Goal: Transaction & Acquisition: Book appointment/travel/reservation

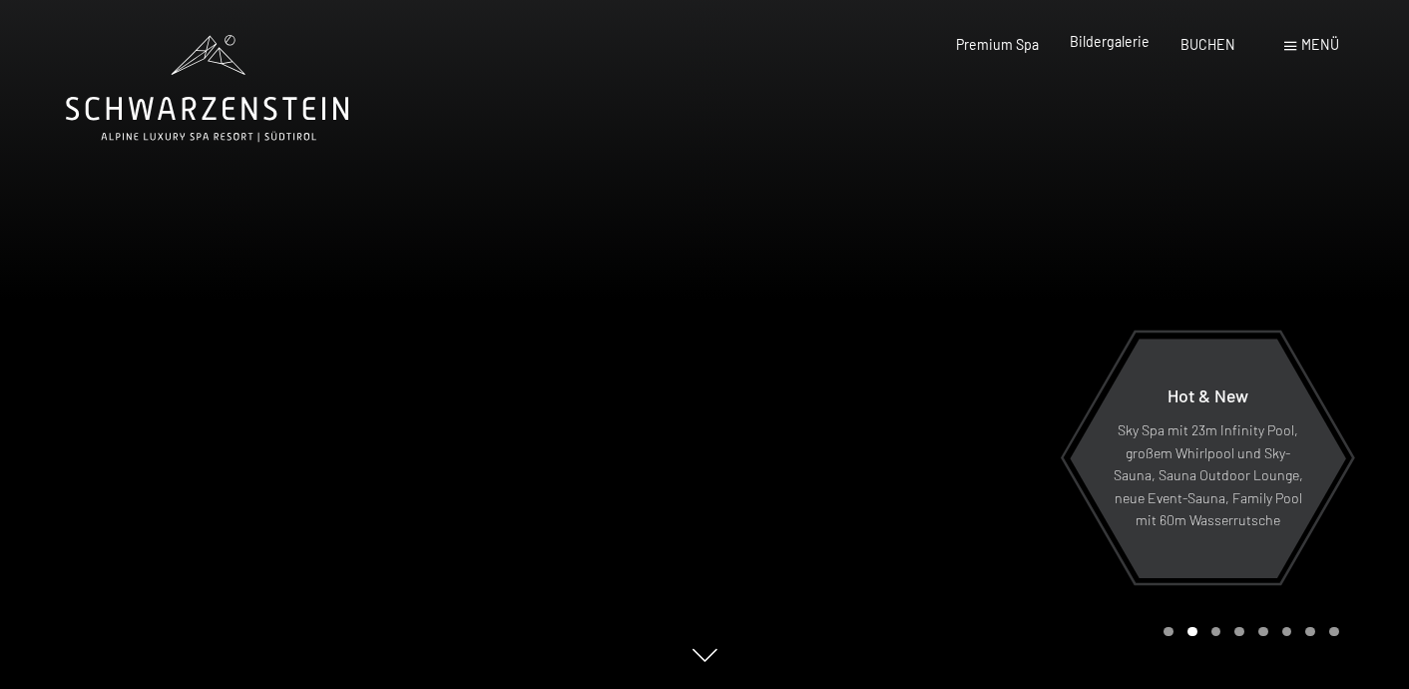
click at [1134, 41] on span "Bildergalerie" at bounding box center [1110, 41] width 80 height 17
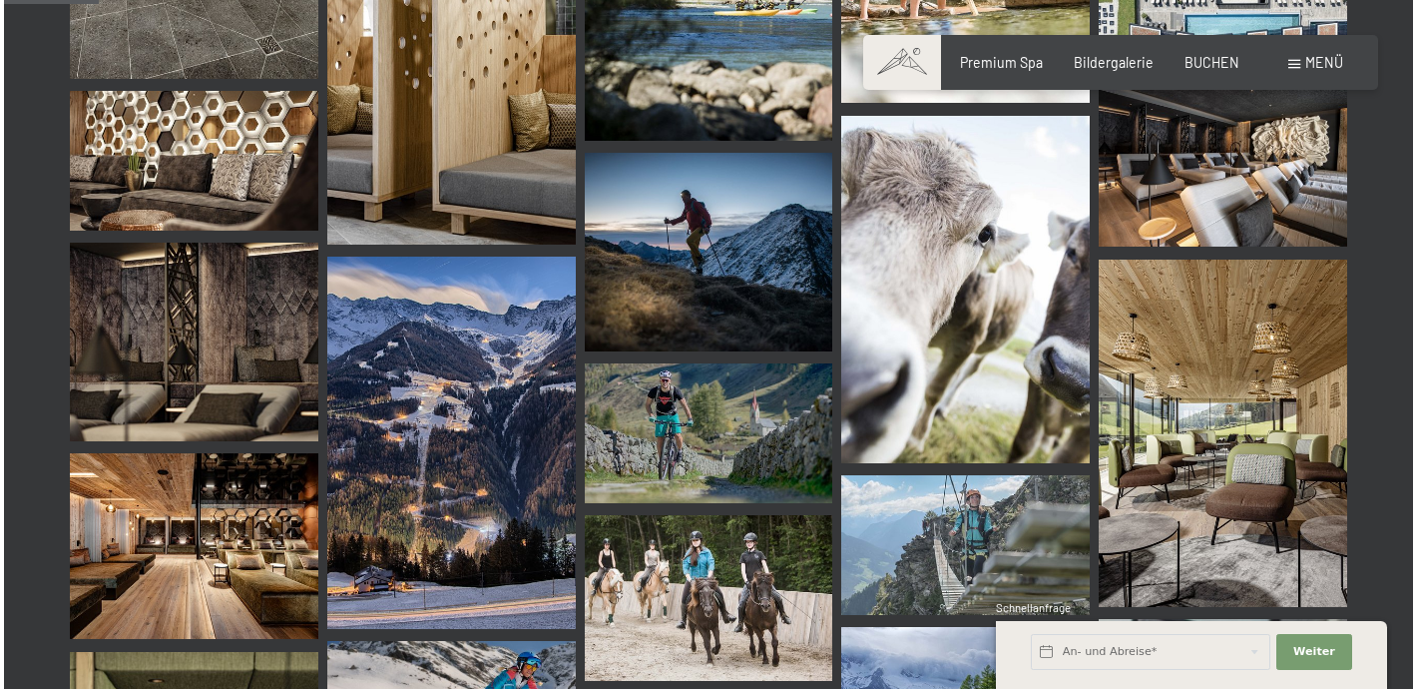
scroll to position [1346, 0]
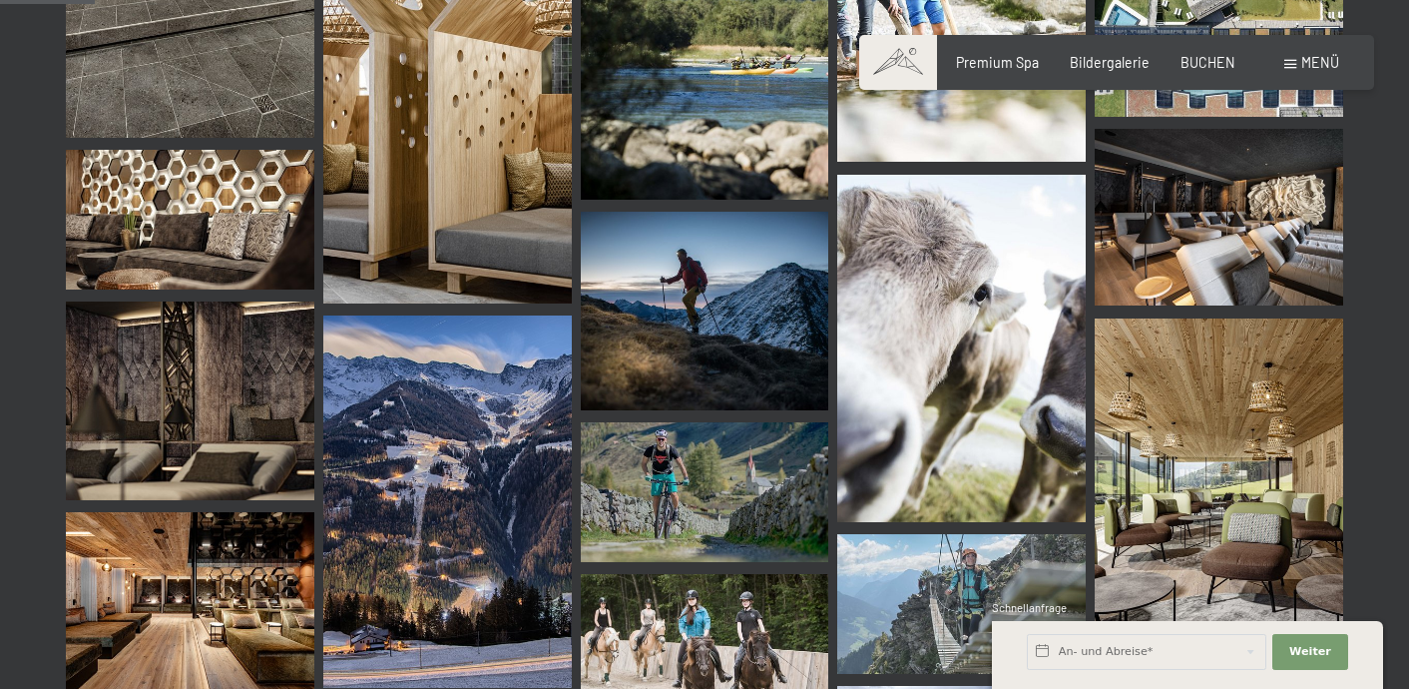
click at [1318, 66] on span "Menü" at bounding box center [1321, 62] width 38 height 17
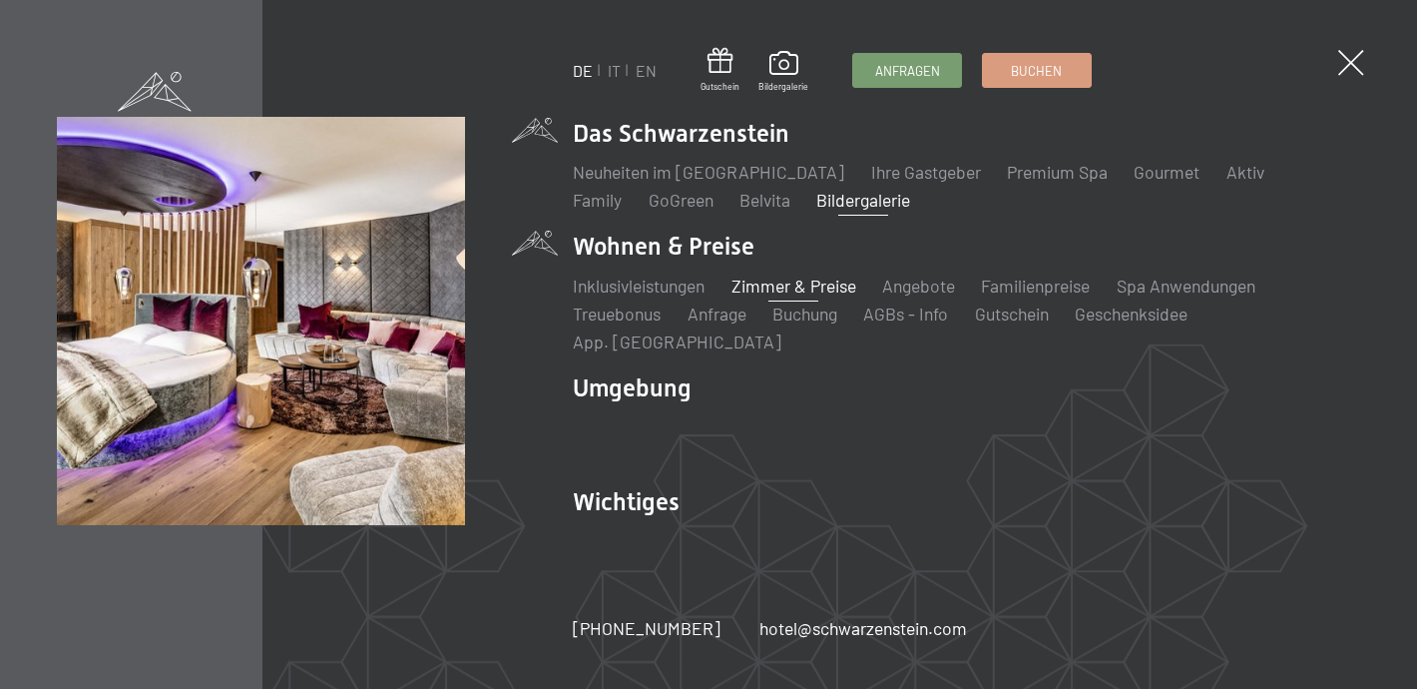
click at [764, 296] on link "Zimmer & Preise" at bounding box center [794, 285] width 125 height 22
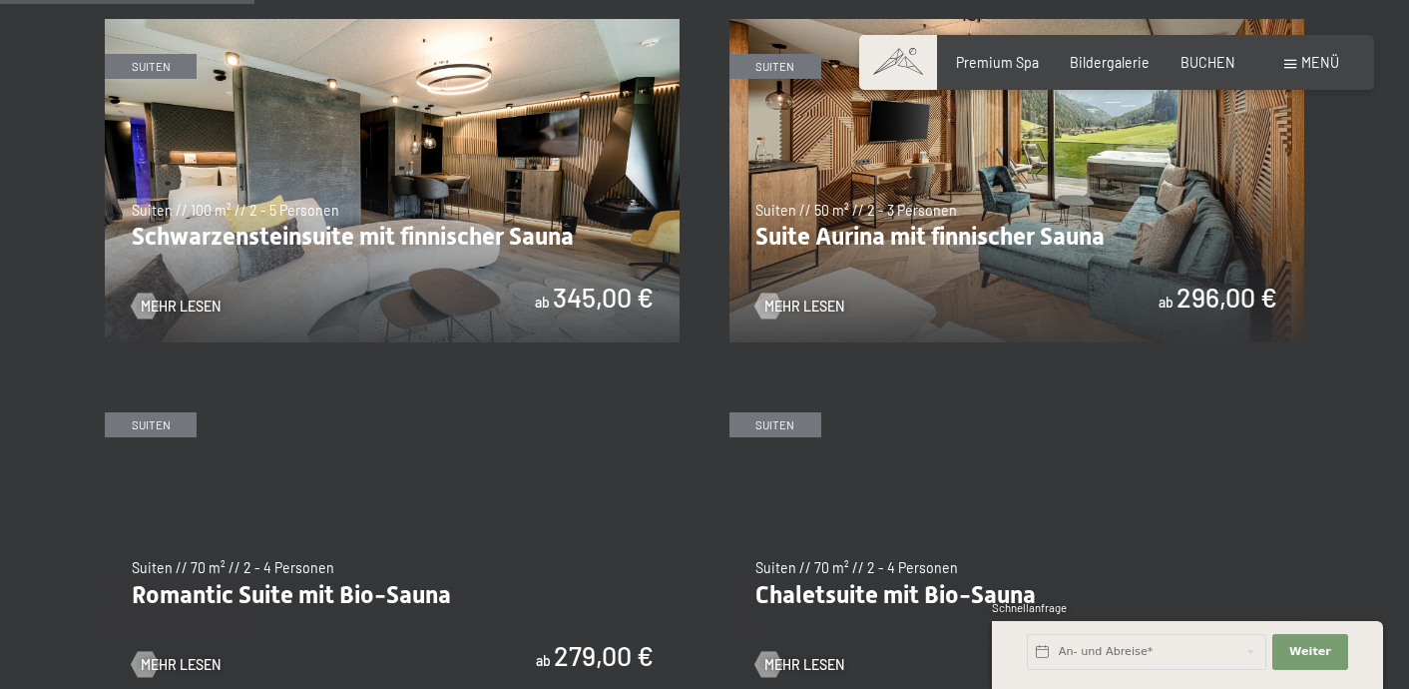
scroll to position [989, 0]
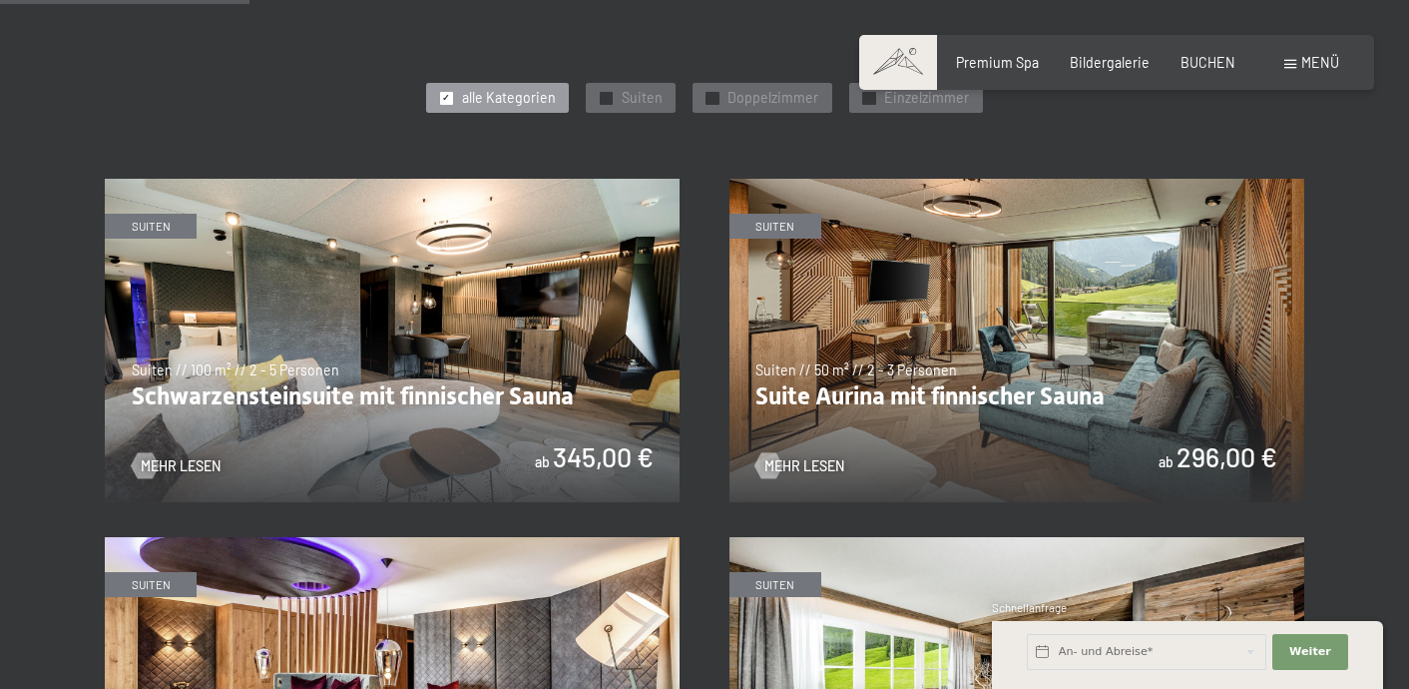
click at [1229, 53] on div "Buchen Anfragen Premium Spa Bildergalerie BUCHEN Menü DE IT EN Gutschein Bilder…" at bounding box center [1116, 63] width 444 height 20
click at [1220, 58] on span "BUCHEN" at bounding box center [1208, 59] width 55 height 17
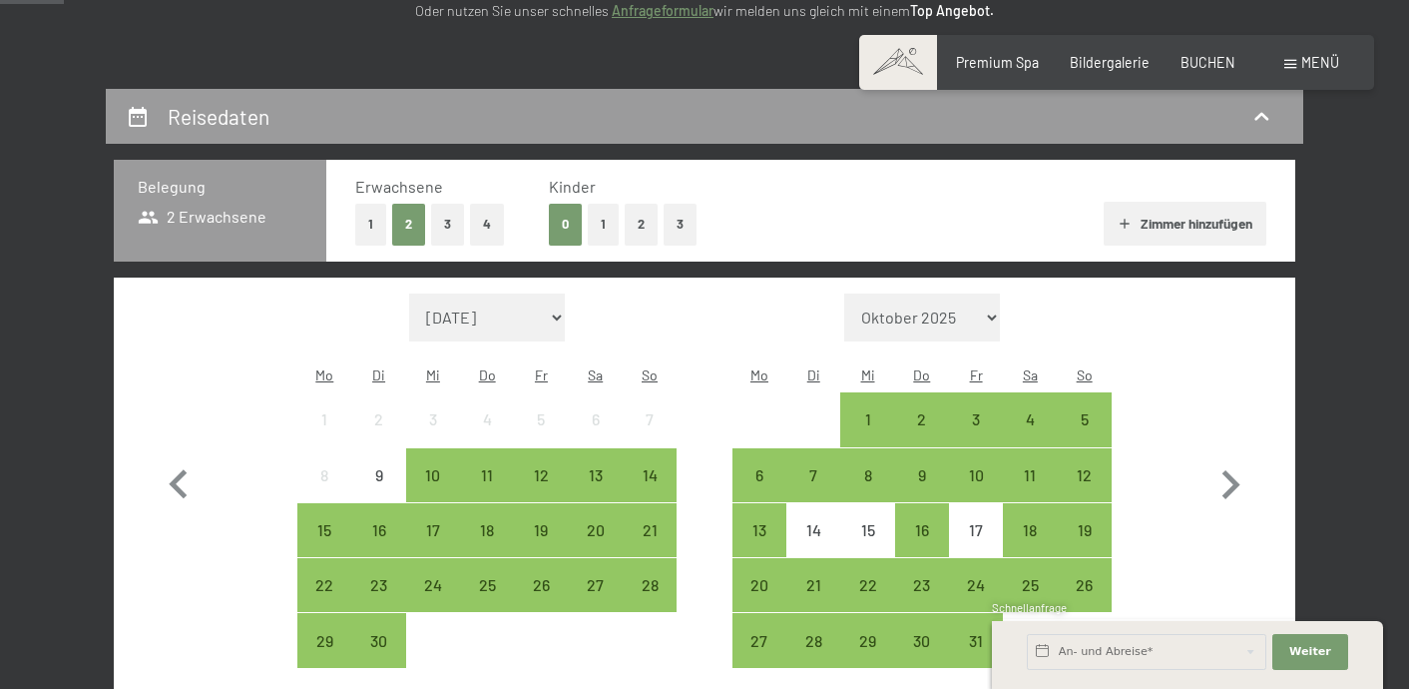
scroll to position [349, 0]
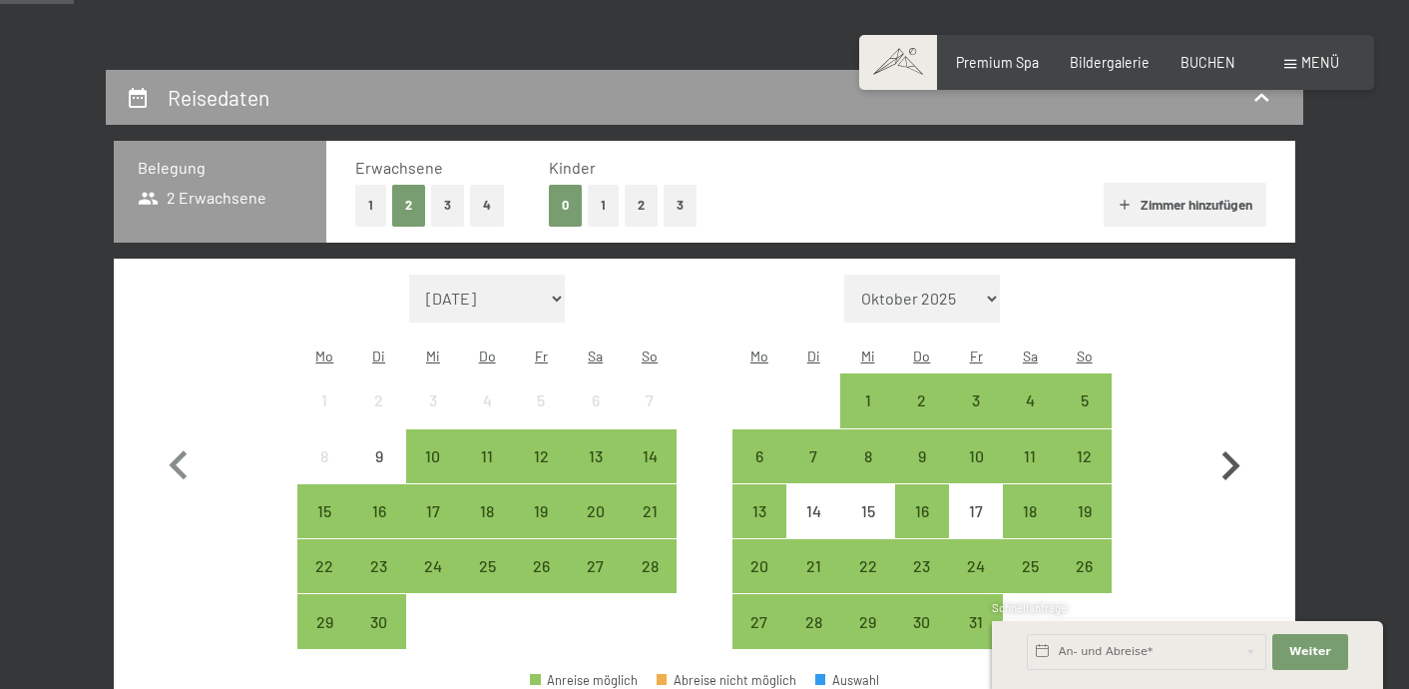
click at [1220, 450] on icon "button" at bounding box center [1231, 466] width 58 height 58
select select "2025-10-01"
select select "2025-11-01"
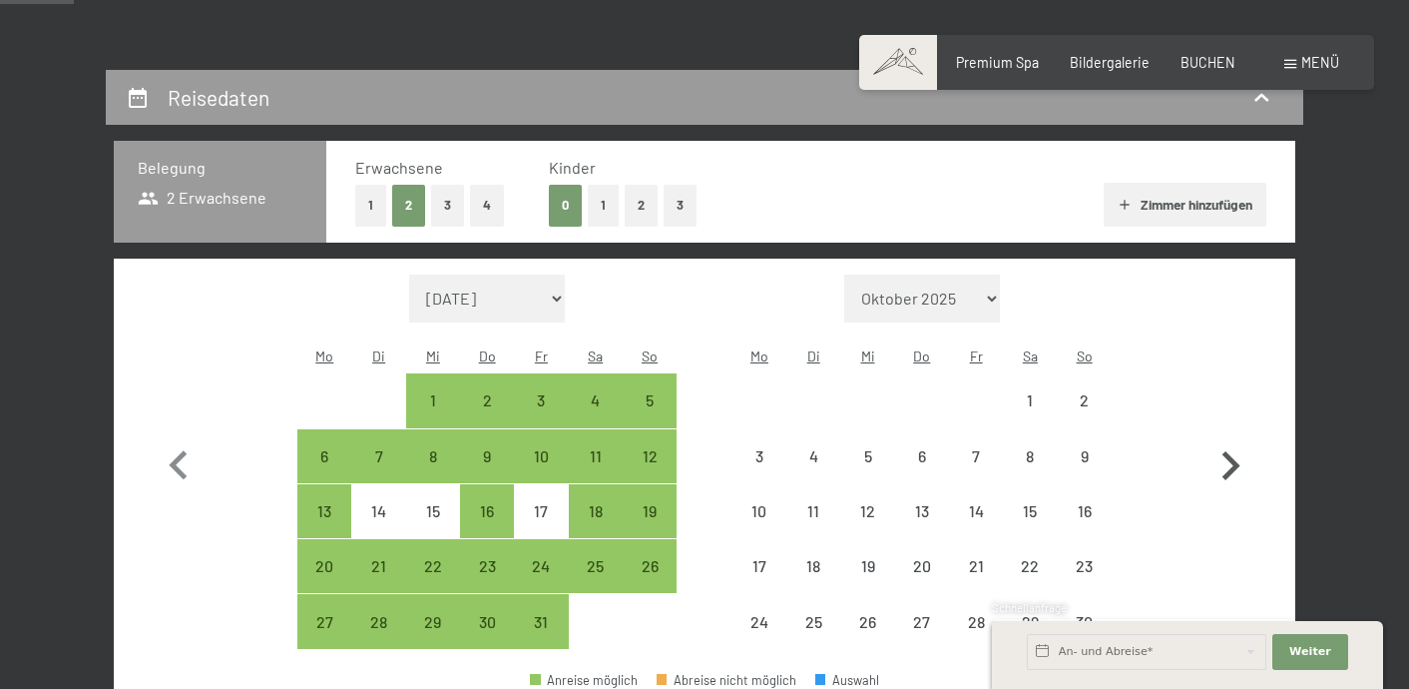
select select "2025-10-01"
select select "2025-11-01"
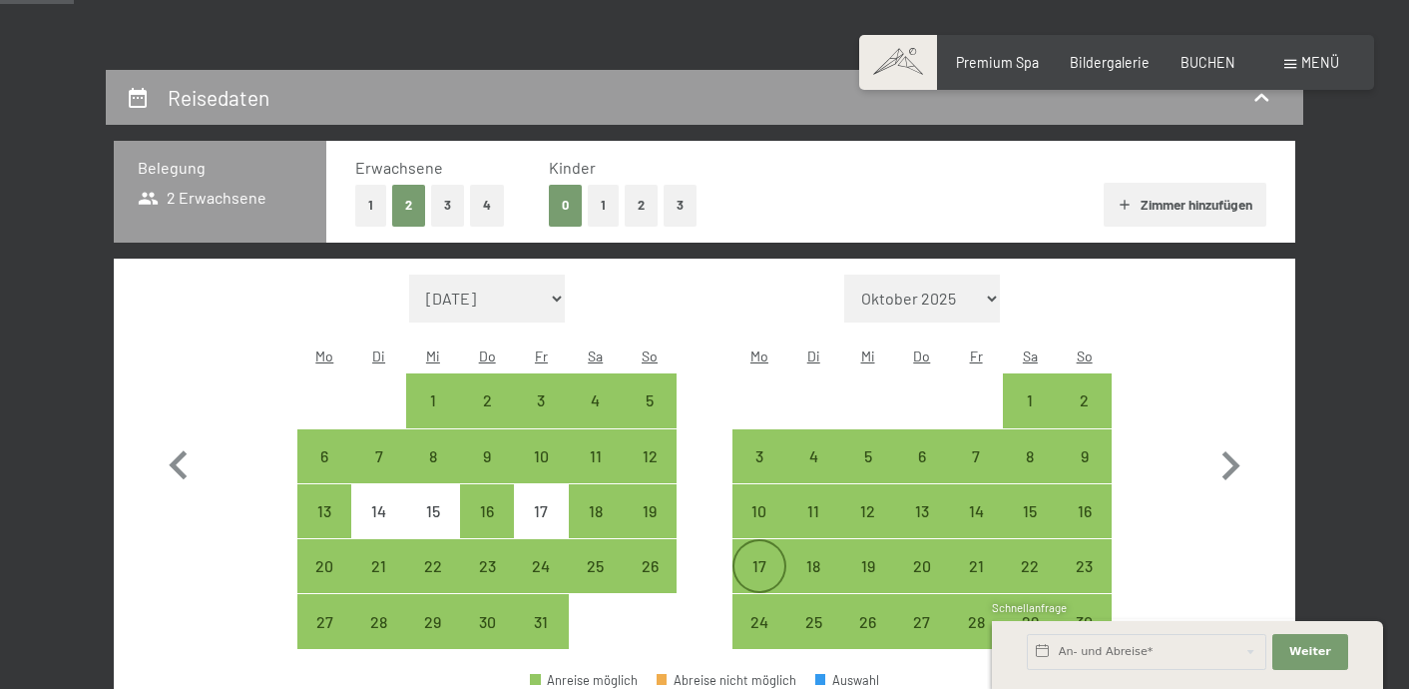
click at [766, 558] on div "17" at bounding box center [760, 583] width 50 height 50
select select "2025-10-01"
select select "2025-11-01"
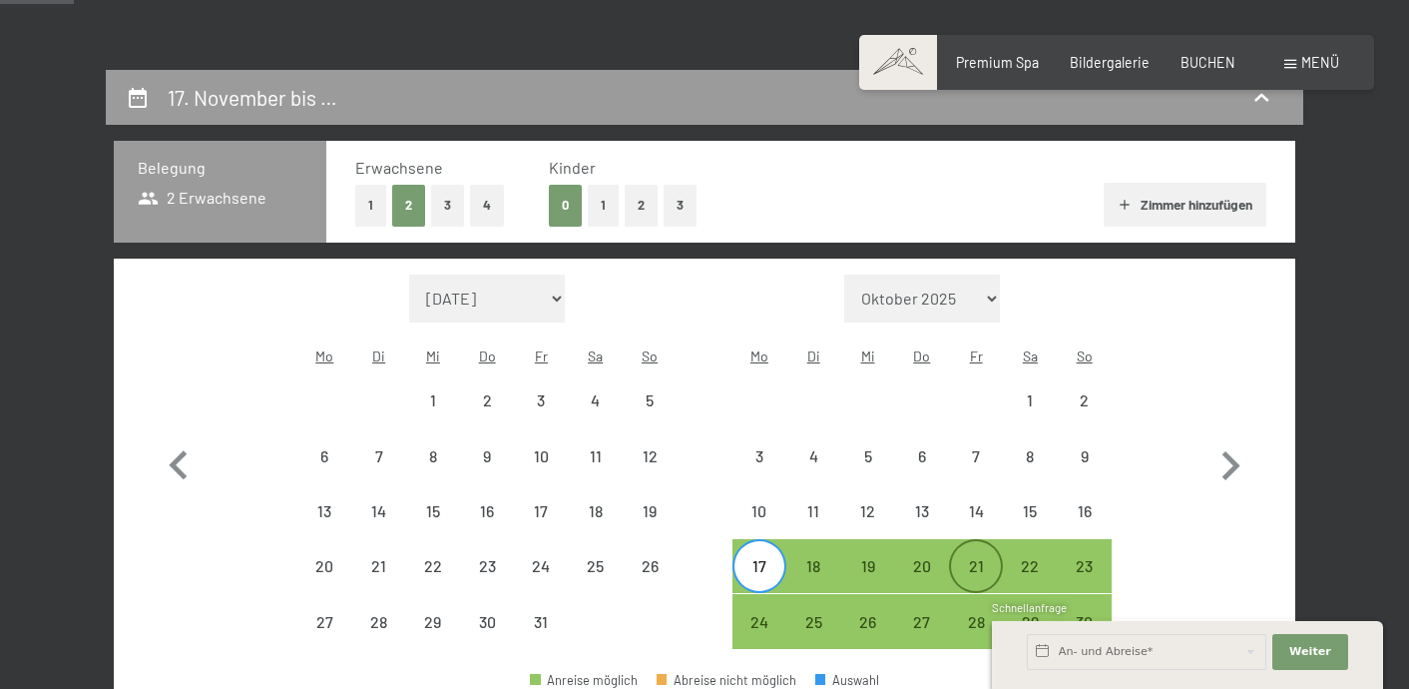
click at [986, 558] on div "21" at bounding box center [976, 583] width 50 height 50
select select "2025-10-01"
select select "2025-11-01"
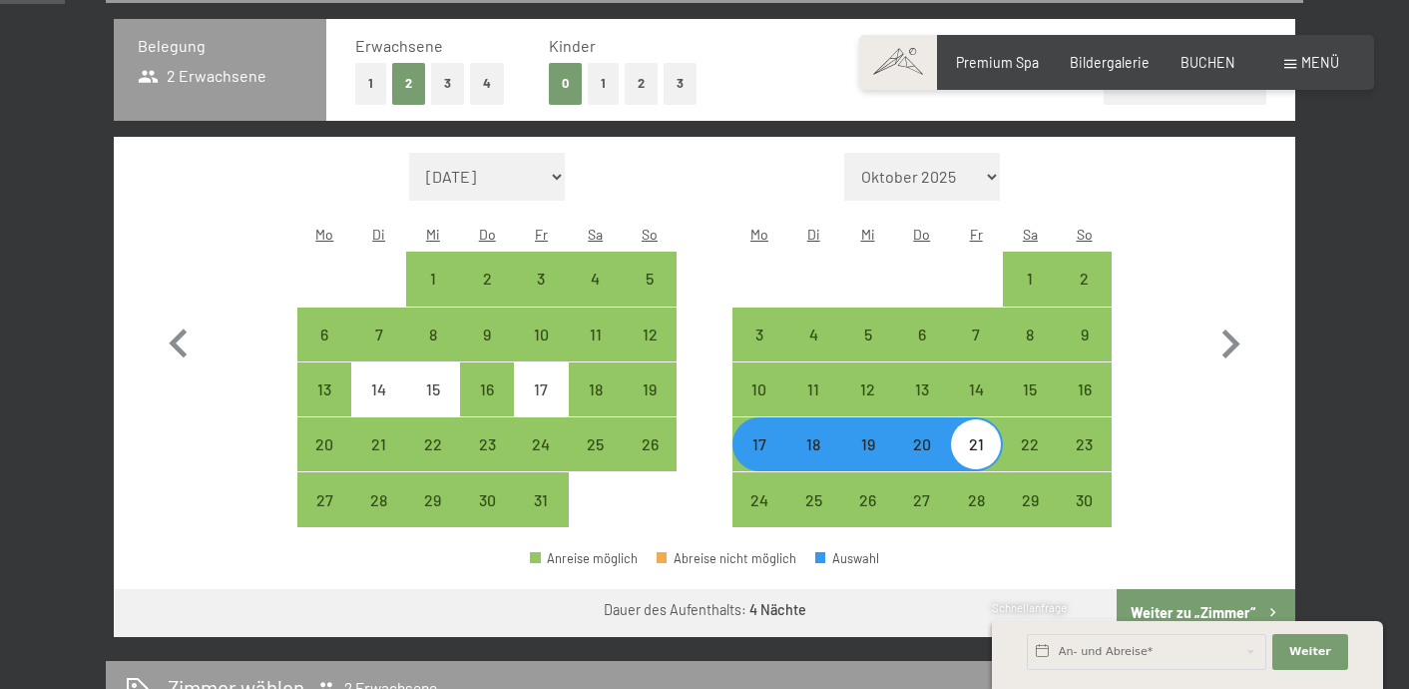
scroll to position [502, 0]
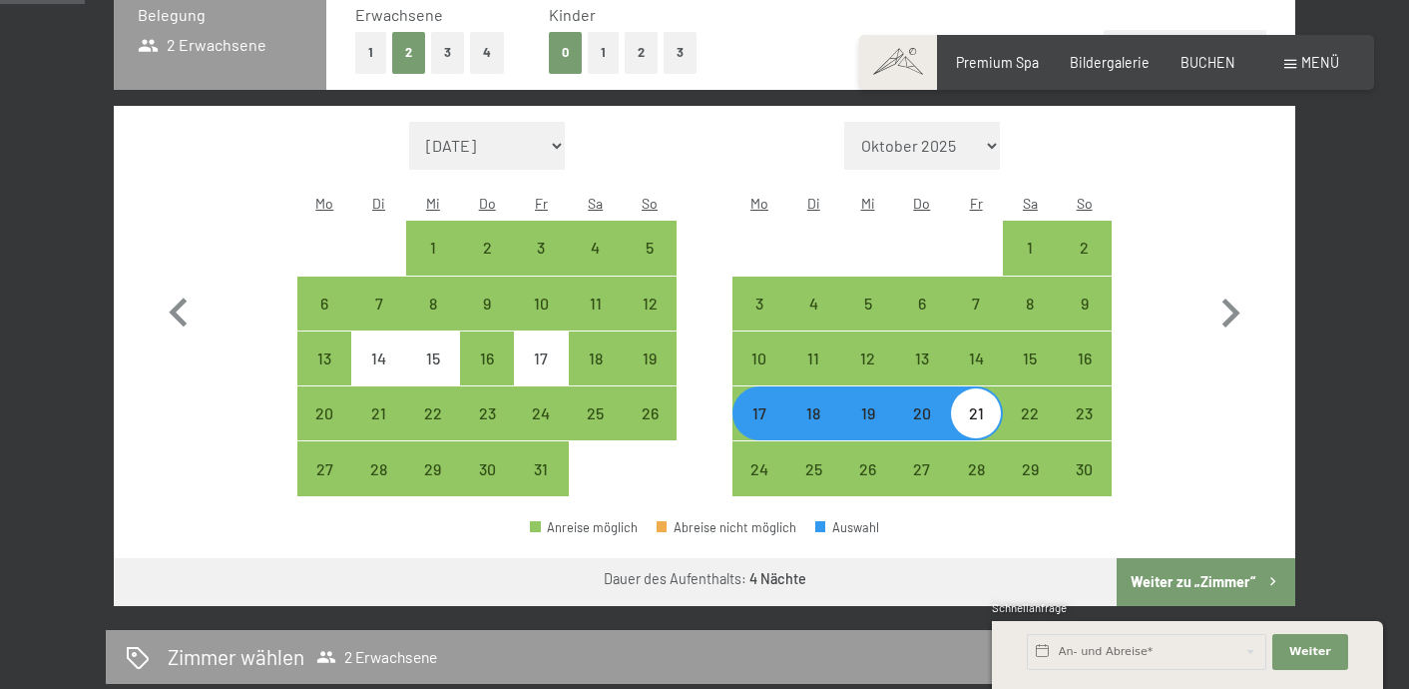
click at [1220, 558] on button "Weiter zu „Zimmer“" at bounding box center [1206, 582] width 179 height 48
select select "2025-10-01"
select select "2025-11-01"
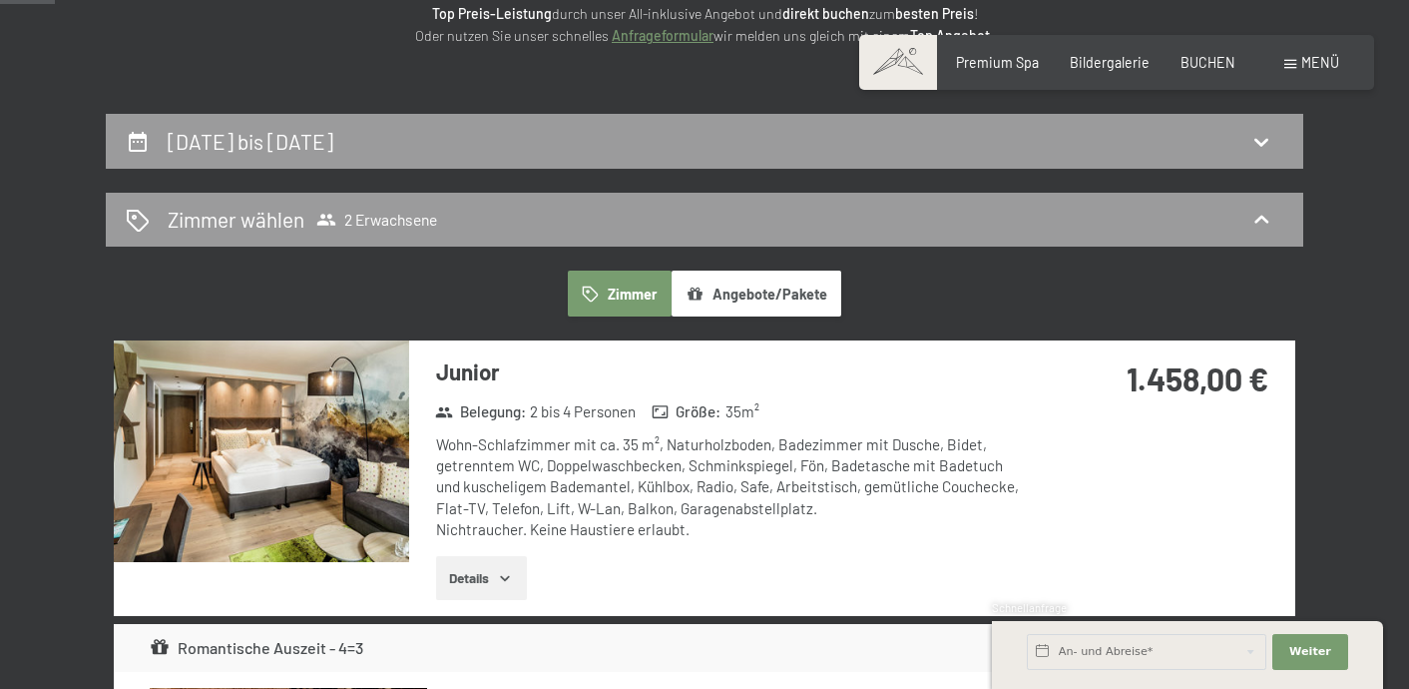
scroll to position [316, 0]
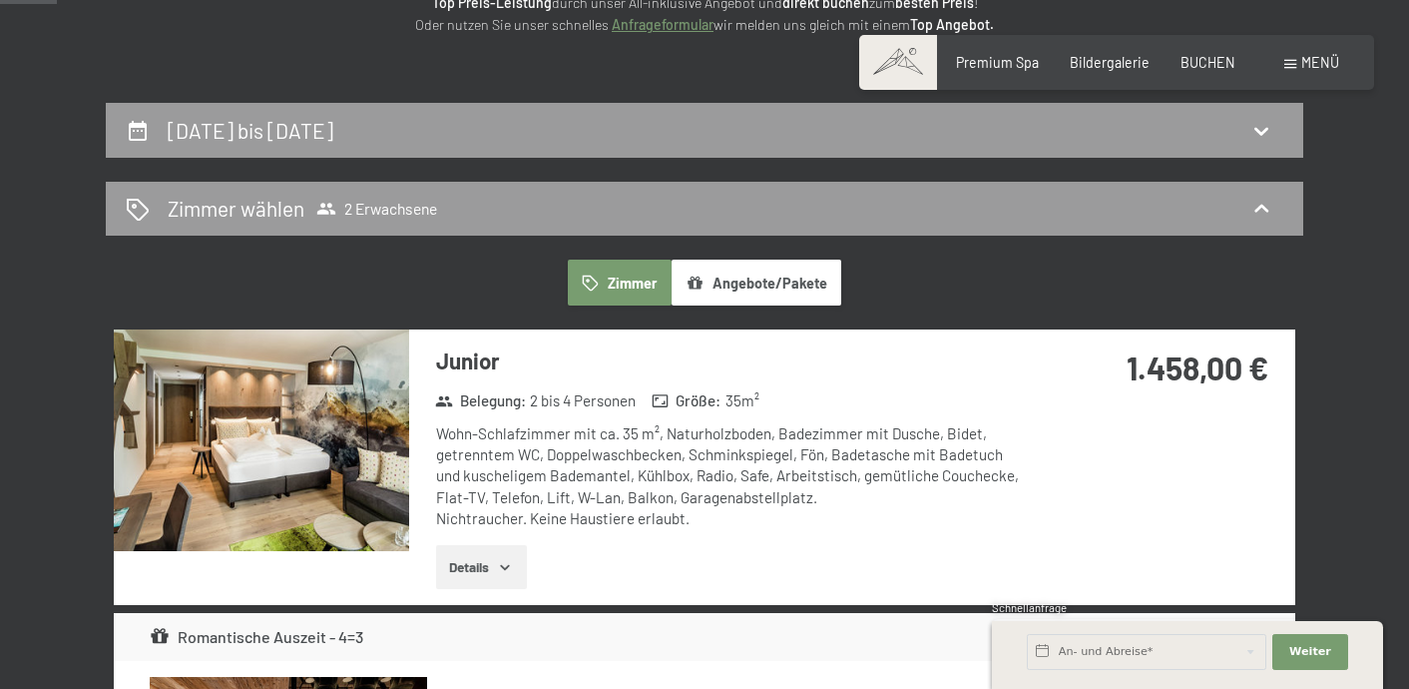
click at [503, 560] on icon "button" at bounding box center [505, 567] width 16 height 16
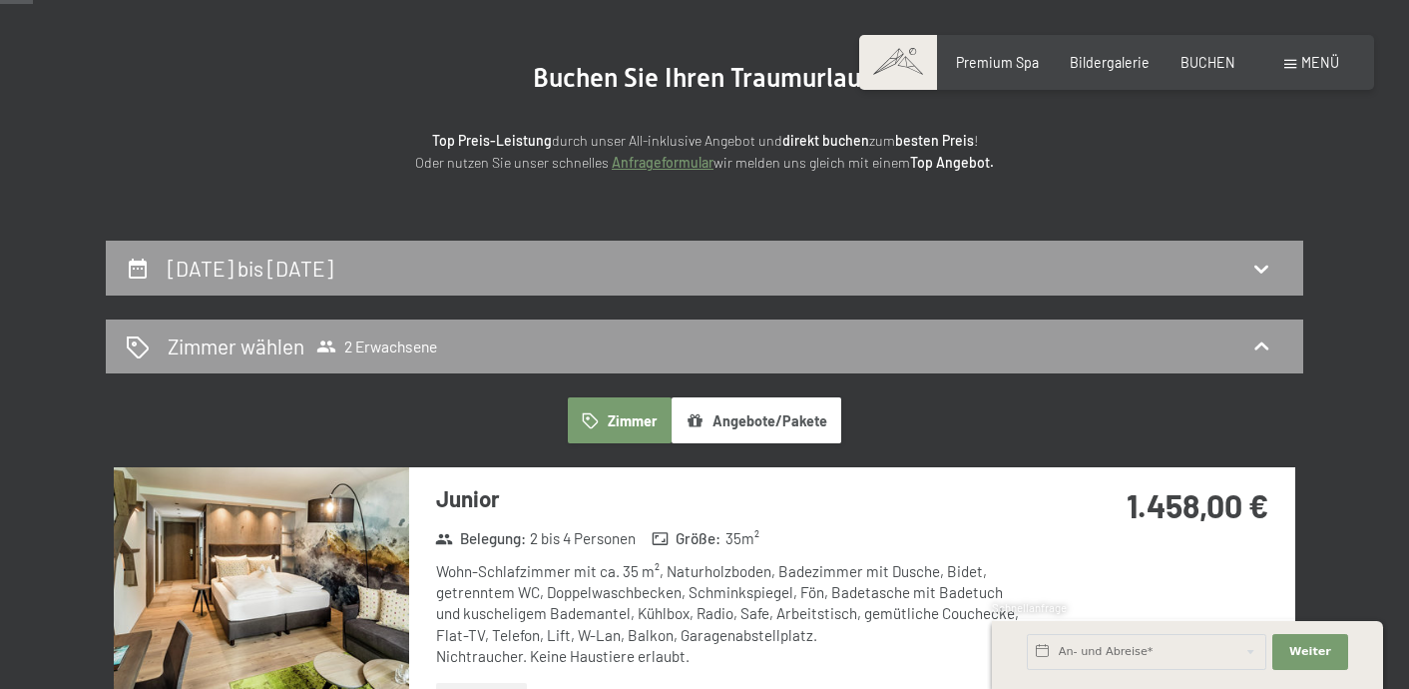
scroll to position [199, 0]
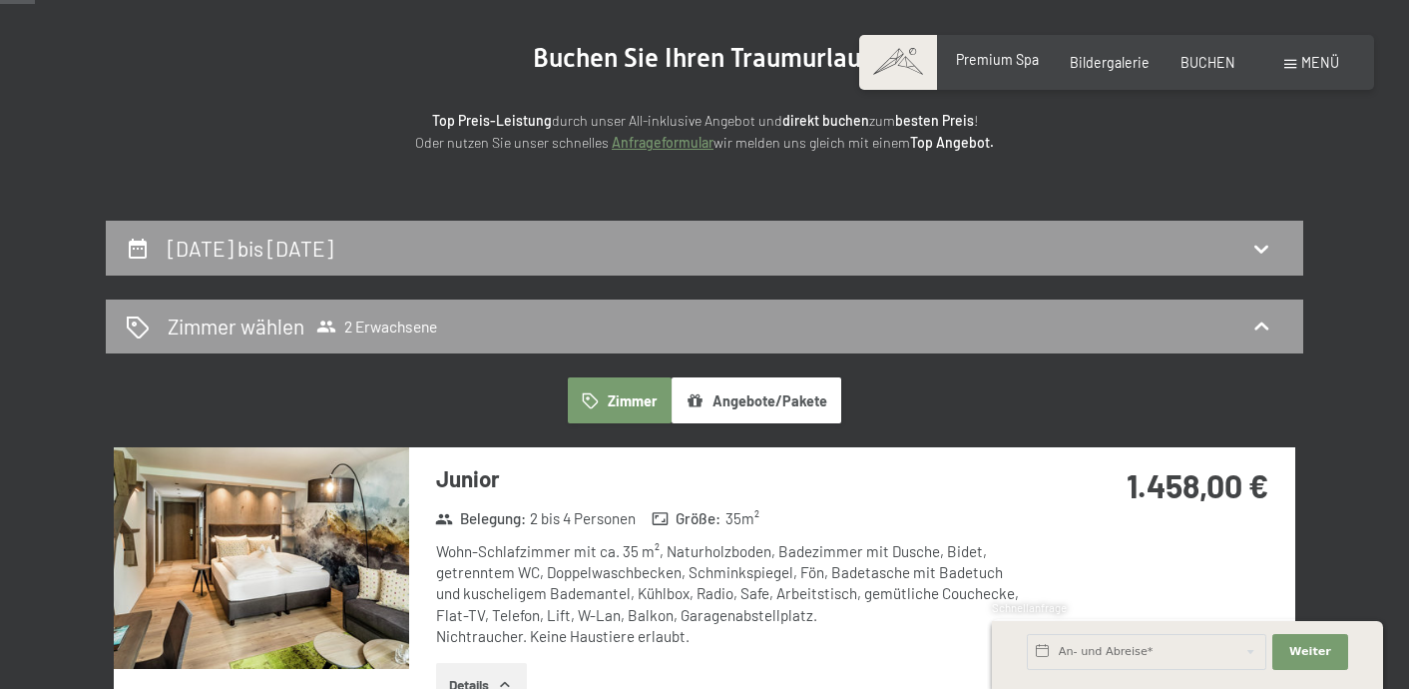
click at [1013, 61] on span "Premium Spa" at bounding box center [997, 59] width 83 height 17
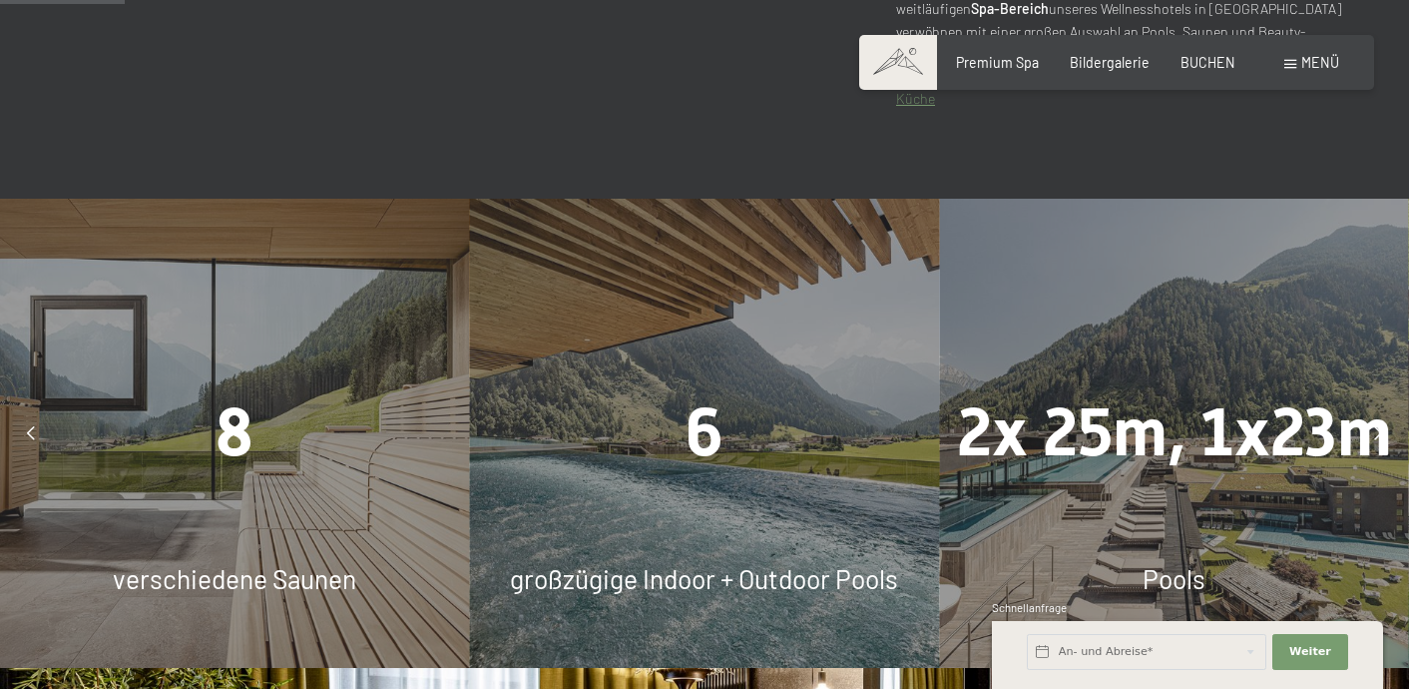
scroll to position [1074, 0]
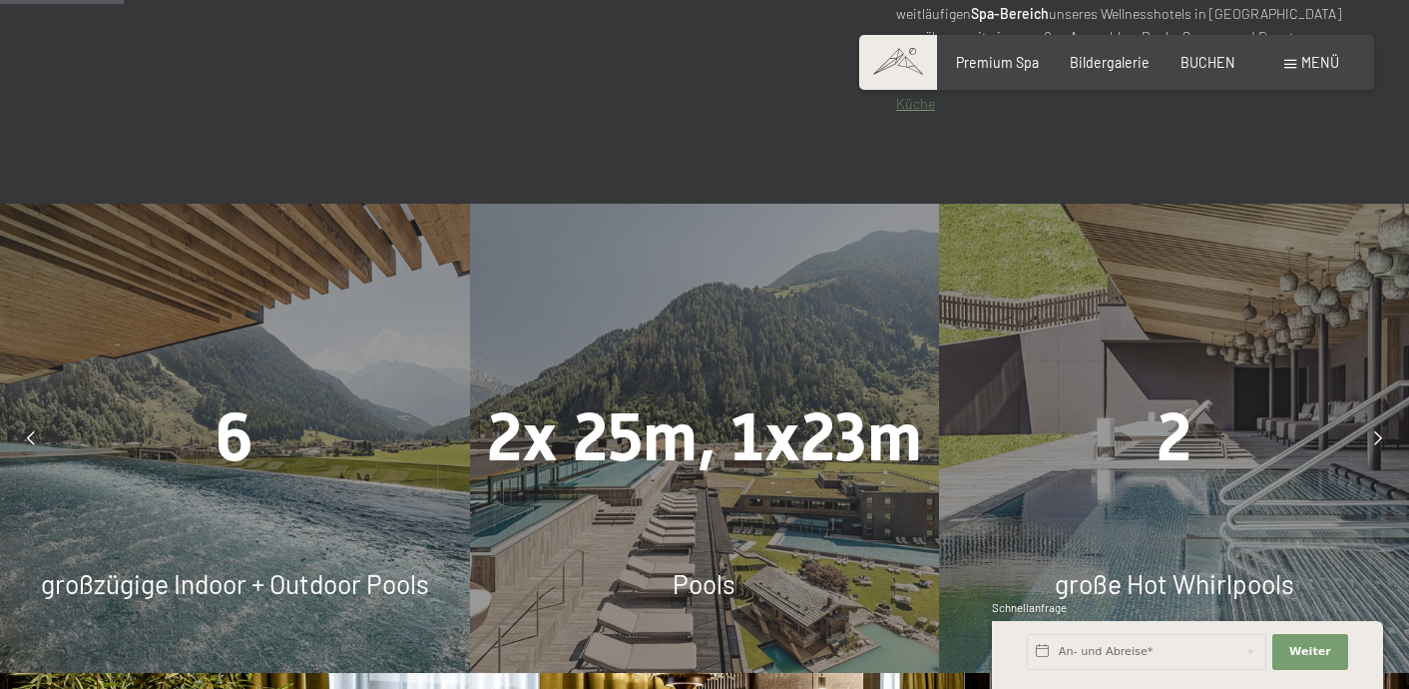
click at [35, 416] on div at bounding box center [31, 438] width 44 height 44
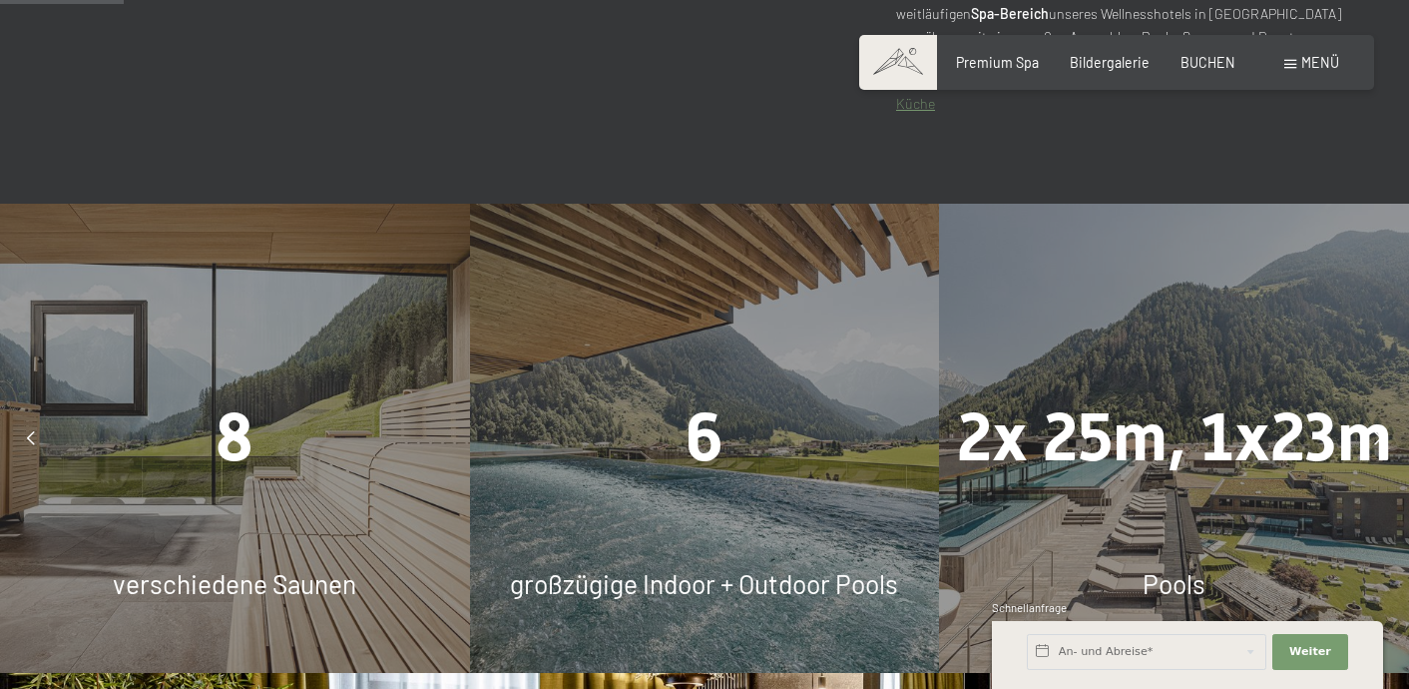
click at [26, 416] on div at bounding box center [31, 438] width 44 height 44
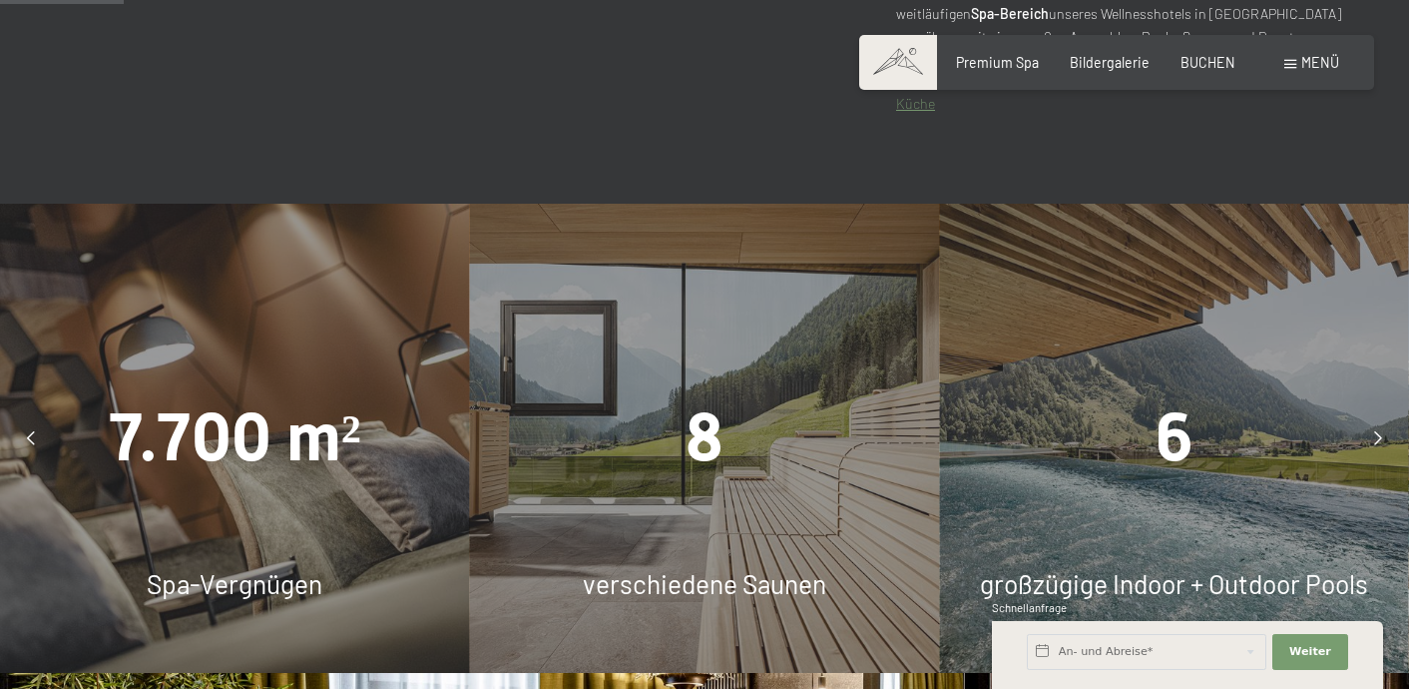
click at [26, 416] on div at bounding box center [31, 438] width 44 height 44
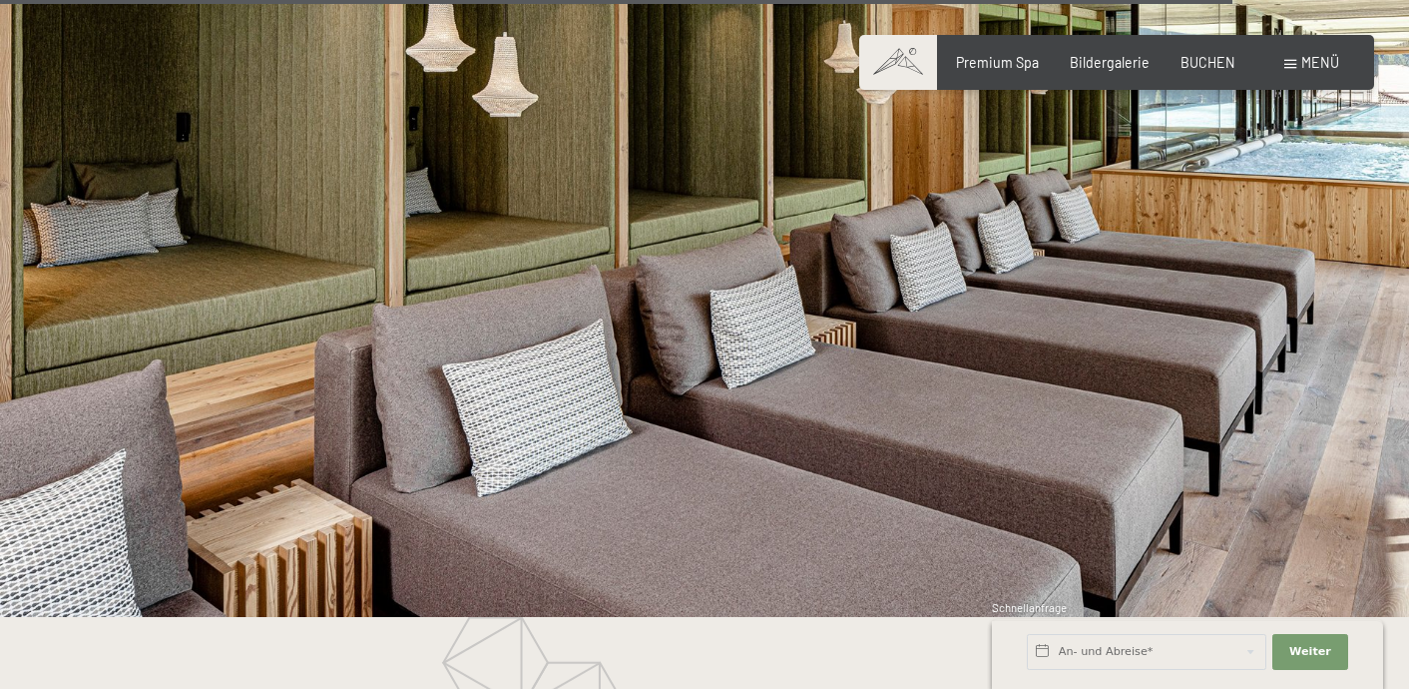
scroll to position [9199, 0]
